Goal: Transaction & Acquisition: Obtain resource

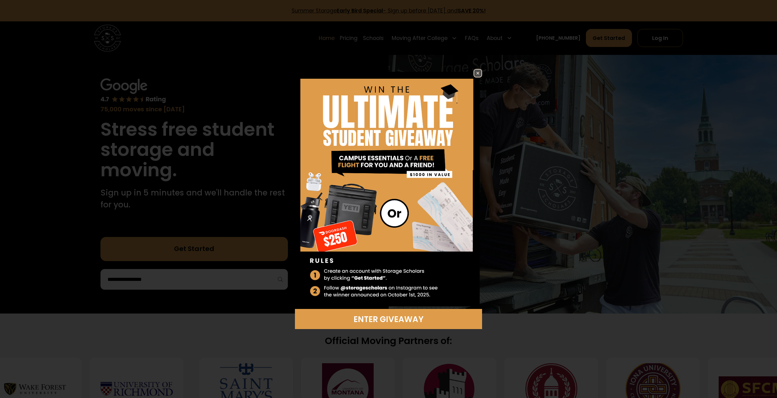
click at [476, 70] on img at bounding box center [477, 73] width 7 height 7
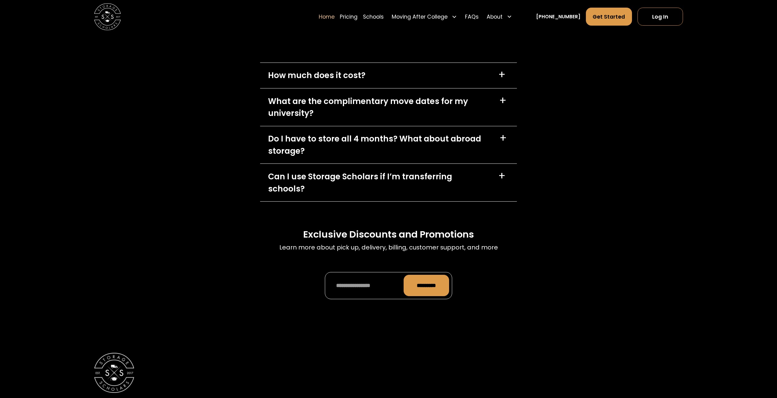
scroll to position [2014, 0]
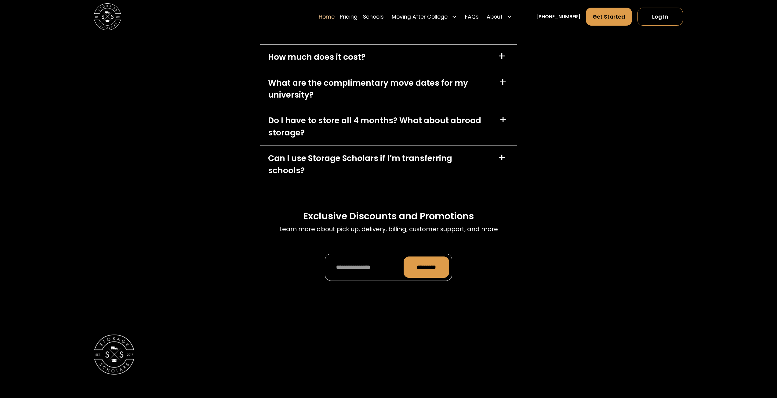
click at [358, 101] on div "What are the complimentary move dates for my university?" at bounding box center [379, 89] width 223 height 24
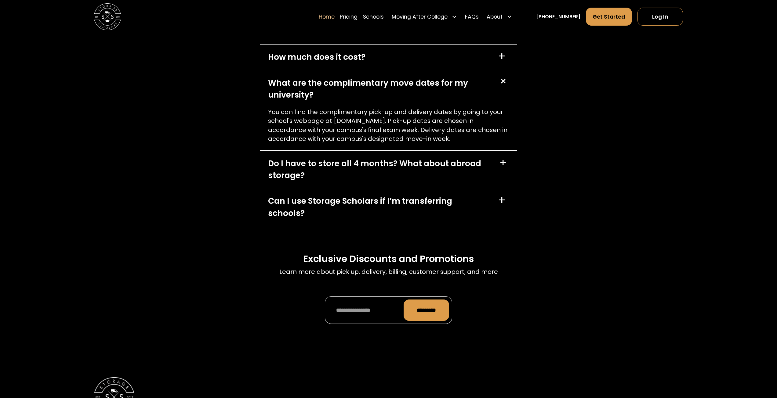
click at [358, 101] on div "What are the complimentary move dates for my university?" at bounding box center [379, 89] width 223 height 24
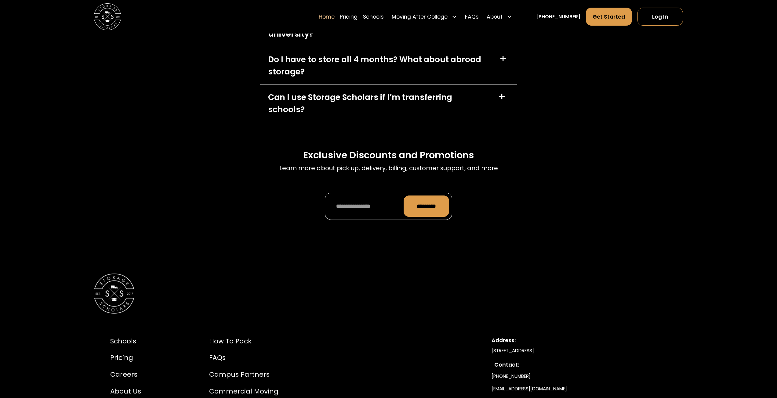
scroll to position [2197, 0]
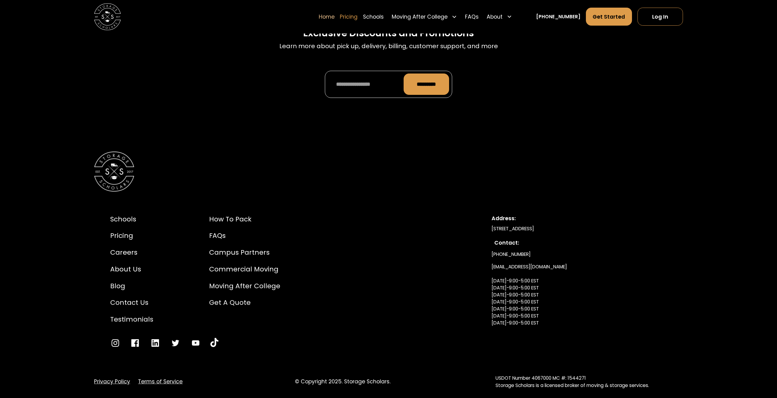
click at [357, 16] on link "Pricing" at bounding box center [349, 16] width 18 height 19
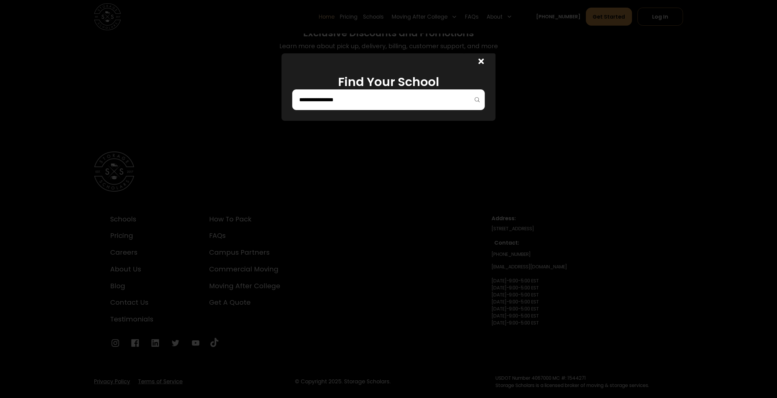
click at [486, 59] on div at bounding box center [479, 61] width 32 height 16
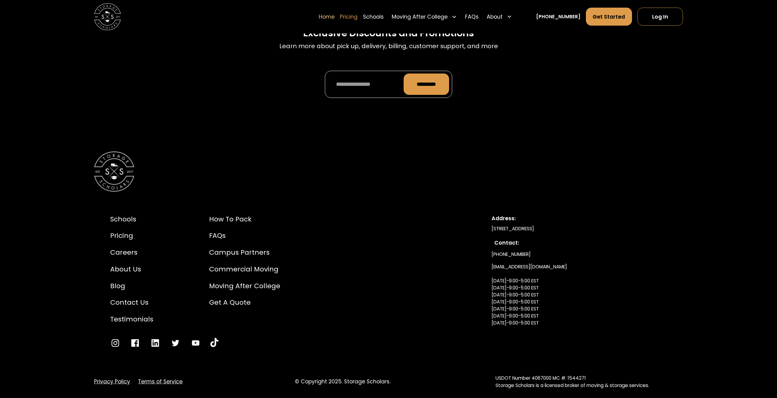
click at [357, 19] on link "Pricing" at bounding box center [349, 16] width 18 height 19
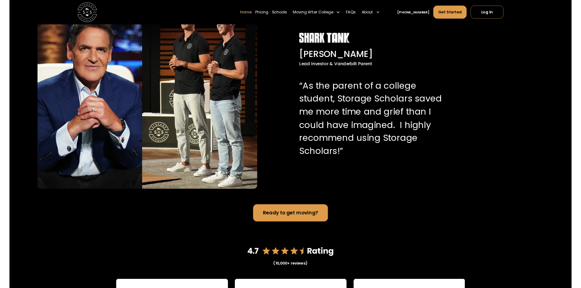
scroll to position [610, 0]
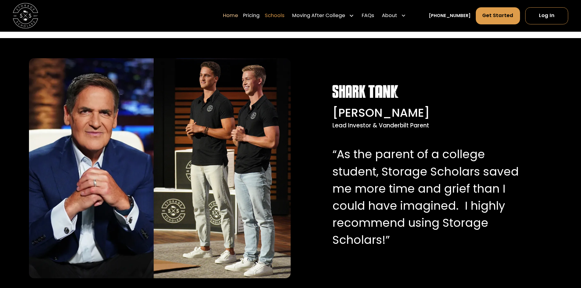
click at [285, 21] on link "Schools" at bounding box center [275, 16] width 20 height 18
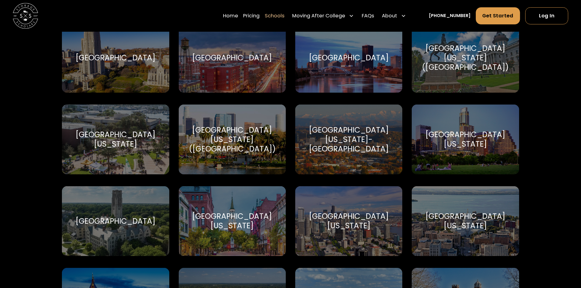
scroll to position [3601, 0]
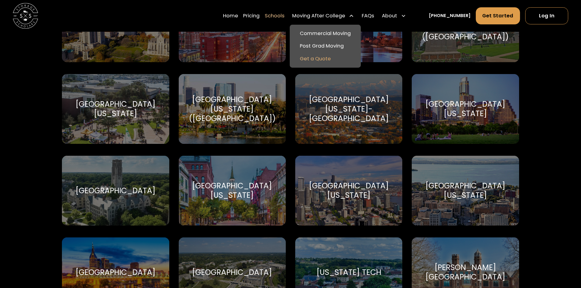
click at [330, 56] on link "Get a Quote" at bounding box center [325, 59] width 66 height 13
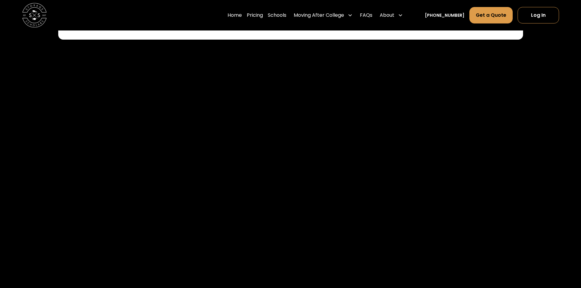
scroll to position [488, 0]
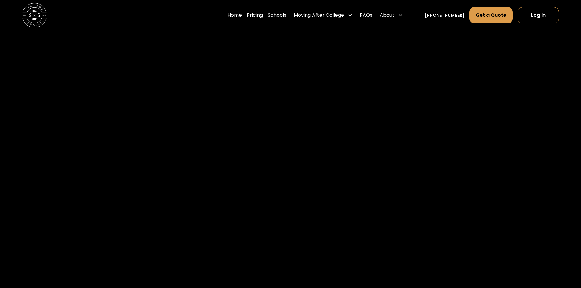
click at [63, 171] on div at bounding box center [290, 292] width 523 height 632
click at [453, 87] on div at bounding box center [290, 200] width 523 height 632
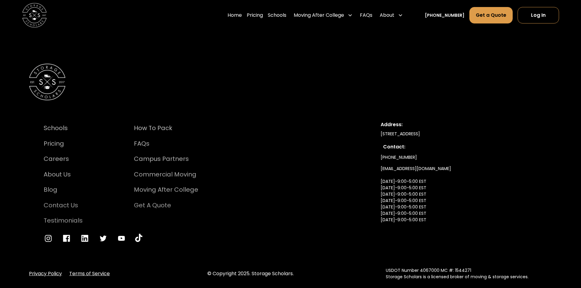
scroll to position [1073, 0]
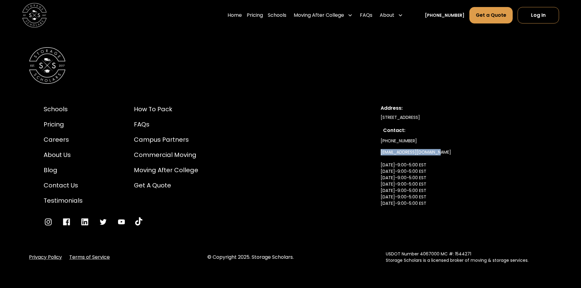
drag, startPoint x: 454, startPoint y: 151, endPoint x: 370, endPoint y: 154, distance: 83.4
click at [370, 154] on div "Schools Pricing Careers About Us Blog Contact Us Testimonials How to Pack FAQs …" at bounding box center [290, 165] width 523 height 151
copy link "[EMAIL_ADDRESS][DOMAIN_NAME]"
